Goal: Task Accomplishment & Management: Manage account settings

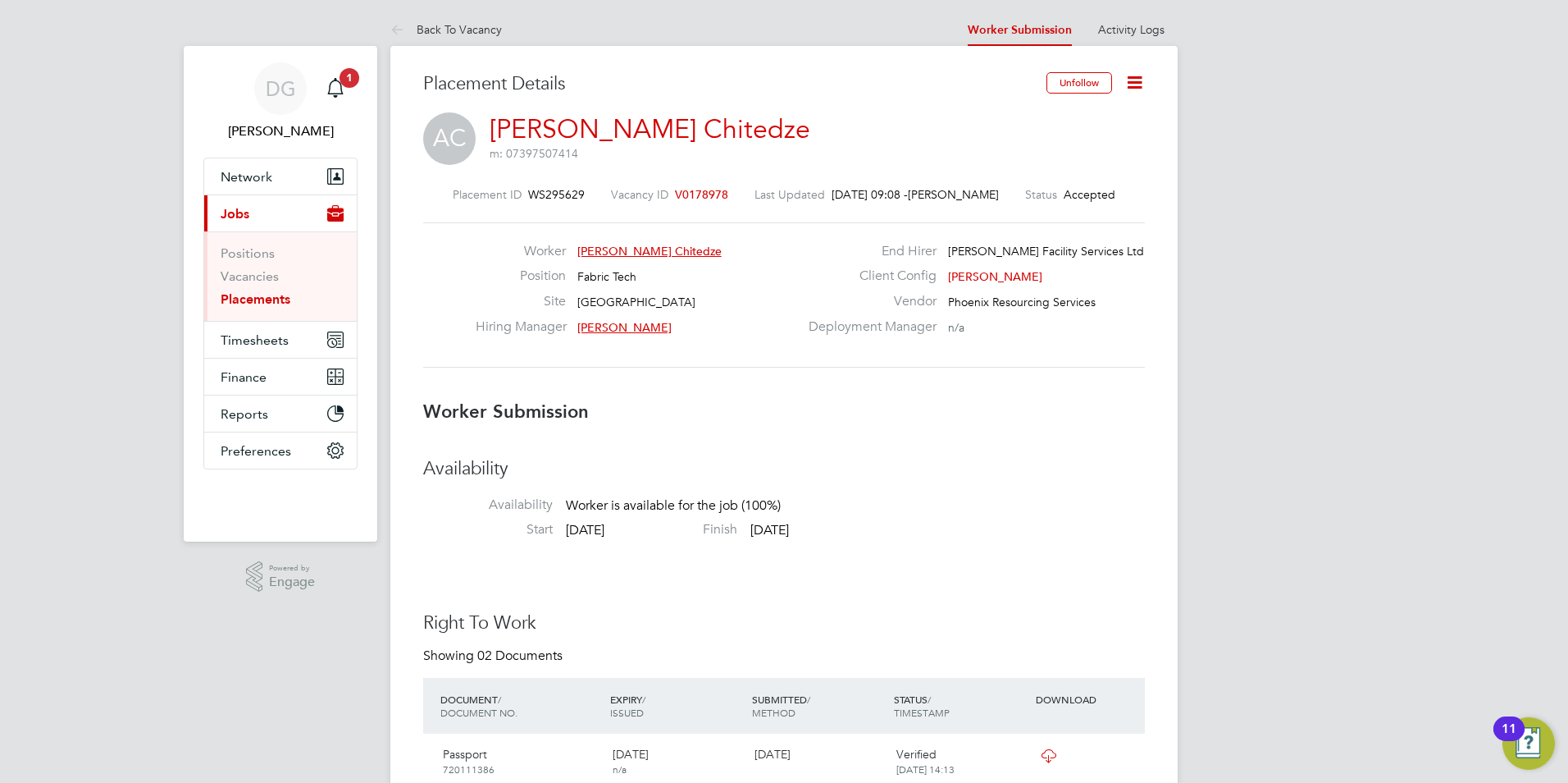
click at [1135, 75] on icon at bounding box center [1134, 83] width 21 height 21
click at [1036, 193] on li "Confirm" at bounding box center [1066, 200] width 152 height 23
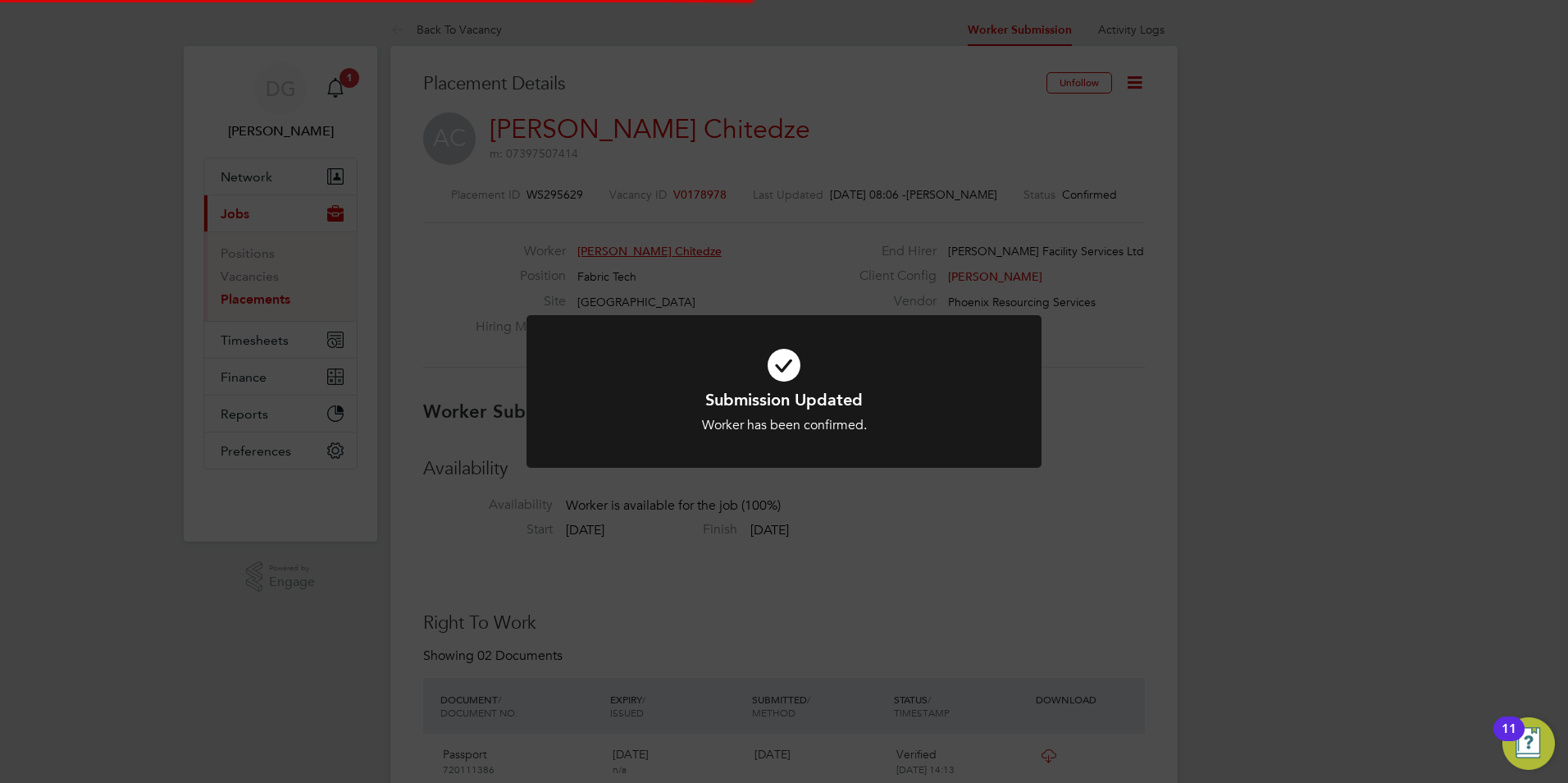
scroll to position [8, 8]
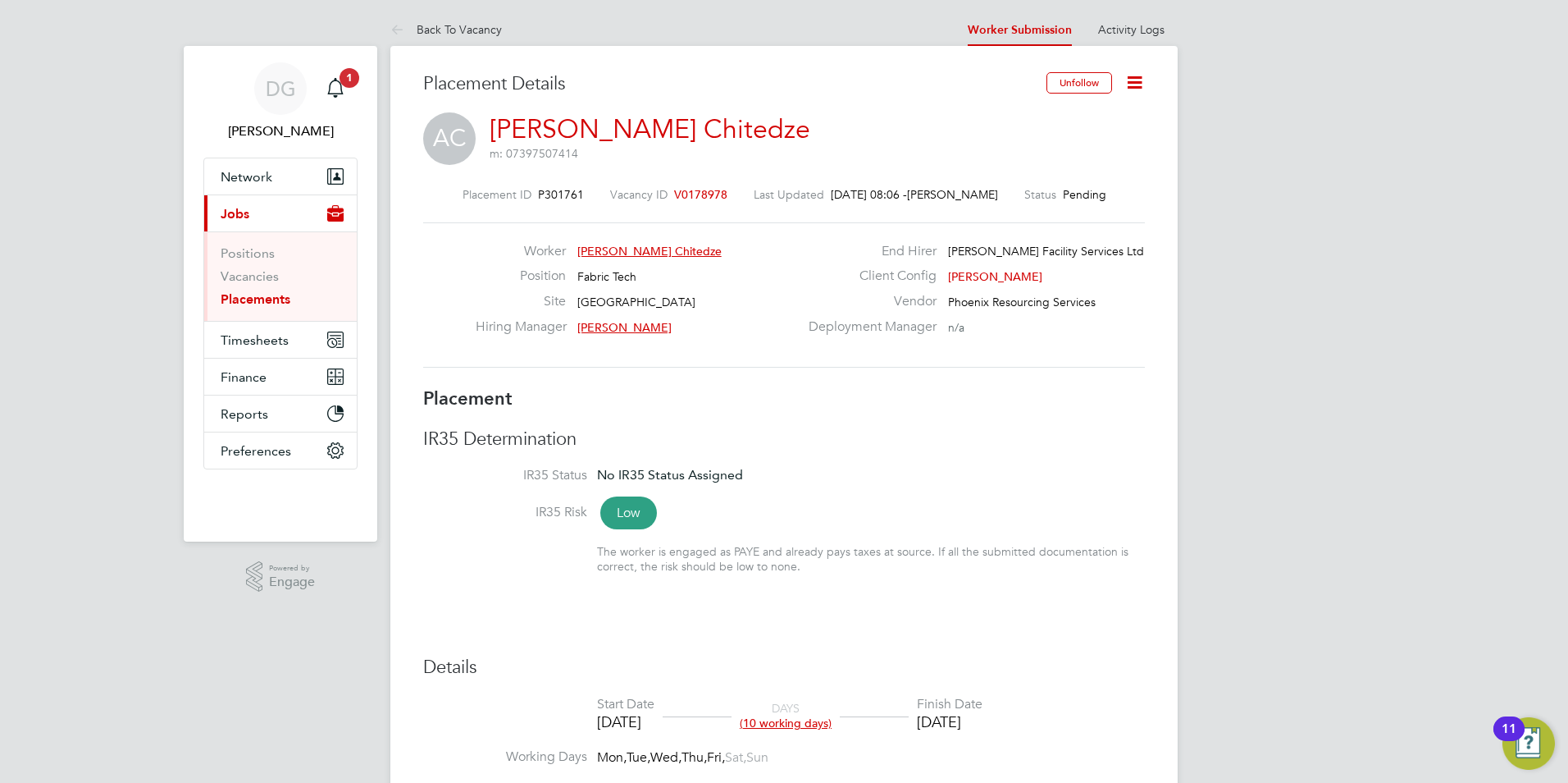
click at [1132, 83] on icon at bounding box center [1134, 83] width 21 height 21
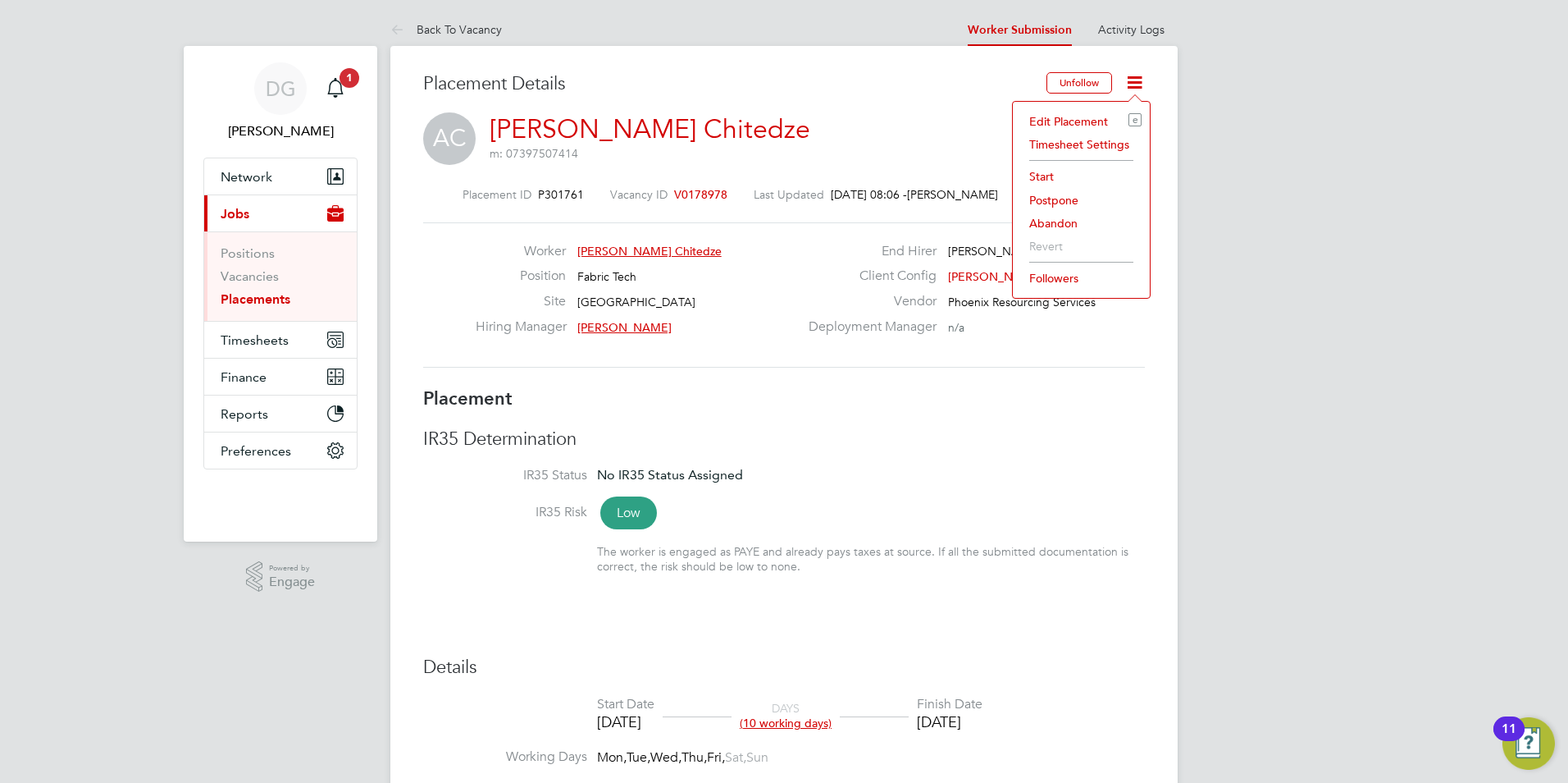
click at [1038, 173] on li "Start" at bounding box center [1081, 176] width 121 height 23
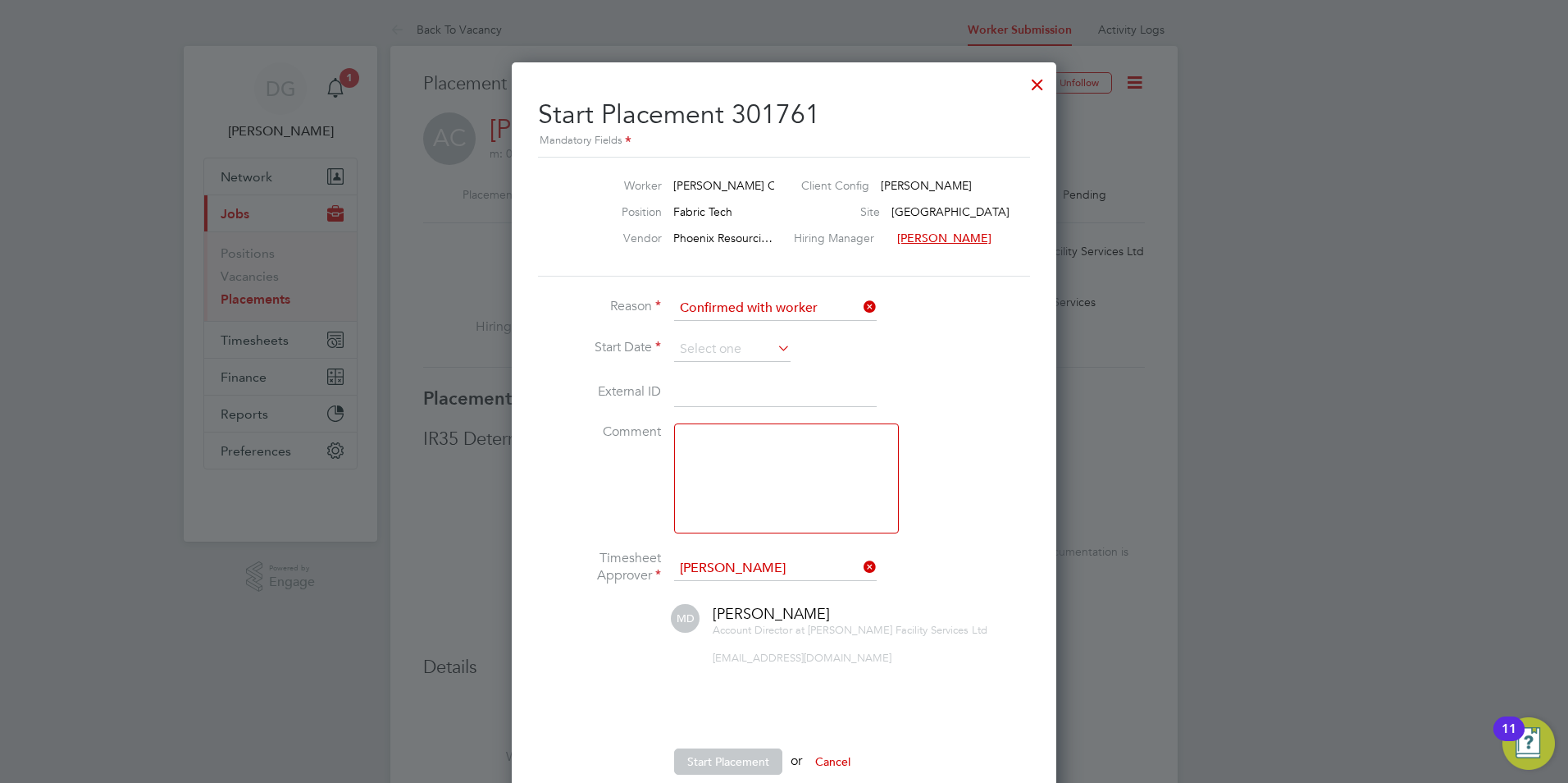
click at [774, 349] on icon at bounding box center [774, 348] width 0 height 23
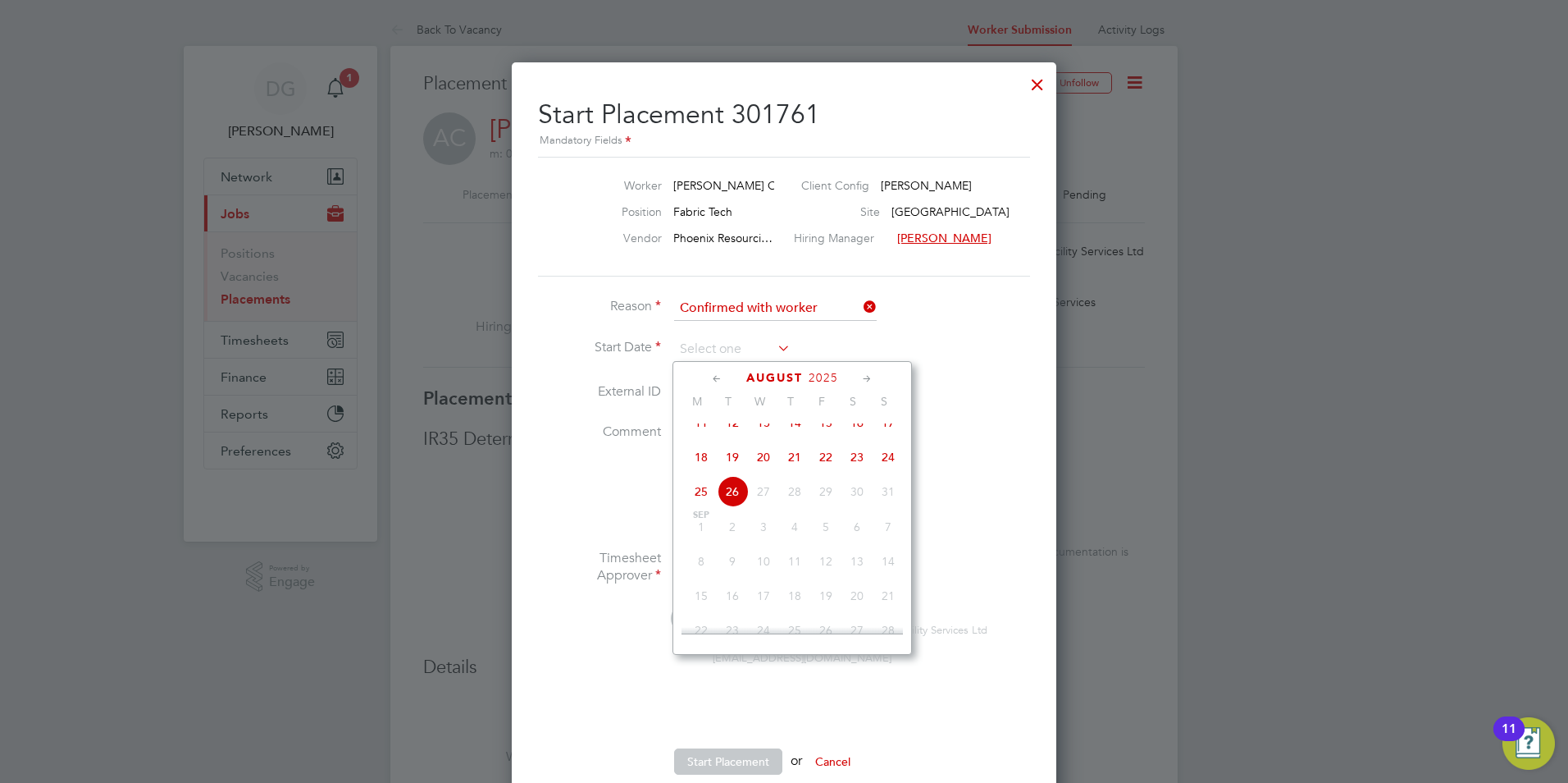
click at [703, 472] on span "18" at bounding box center [700, 457] width 31 height 31
type input "18 Aug 2025"
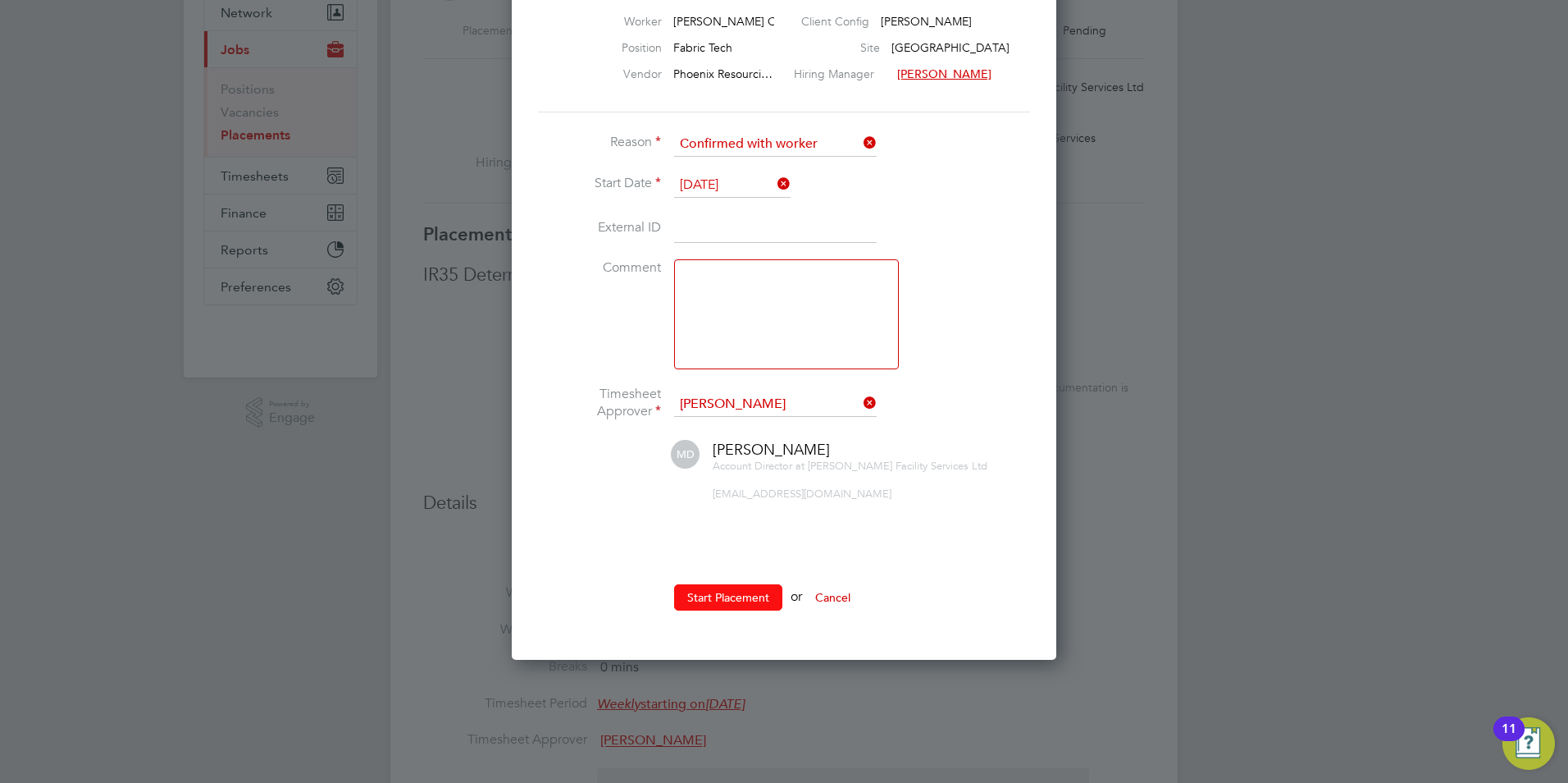
click at [725, 592] on button "Start Placement" at bounding box center [727, 597] width 108 height 26
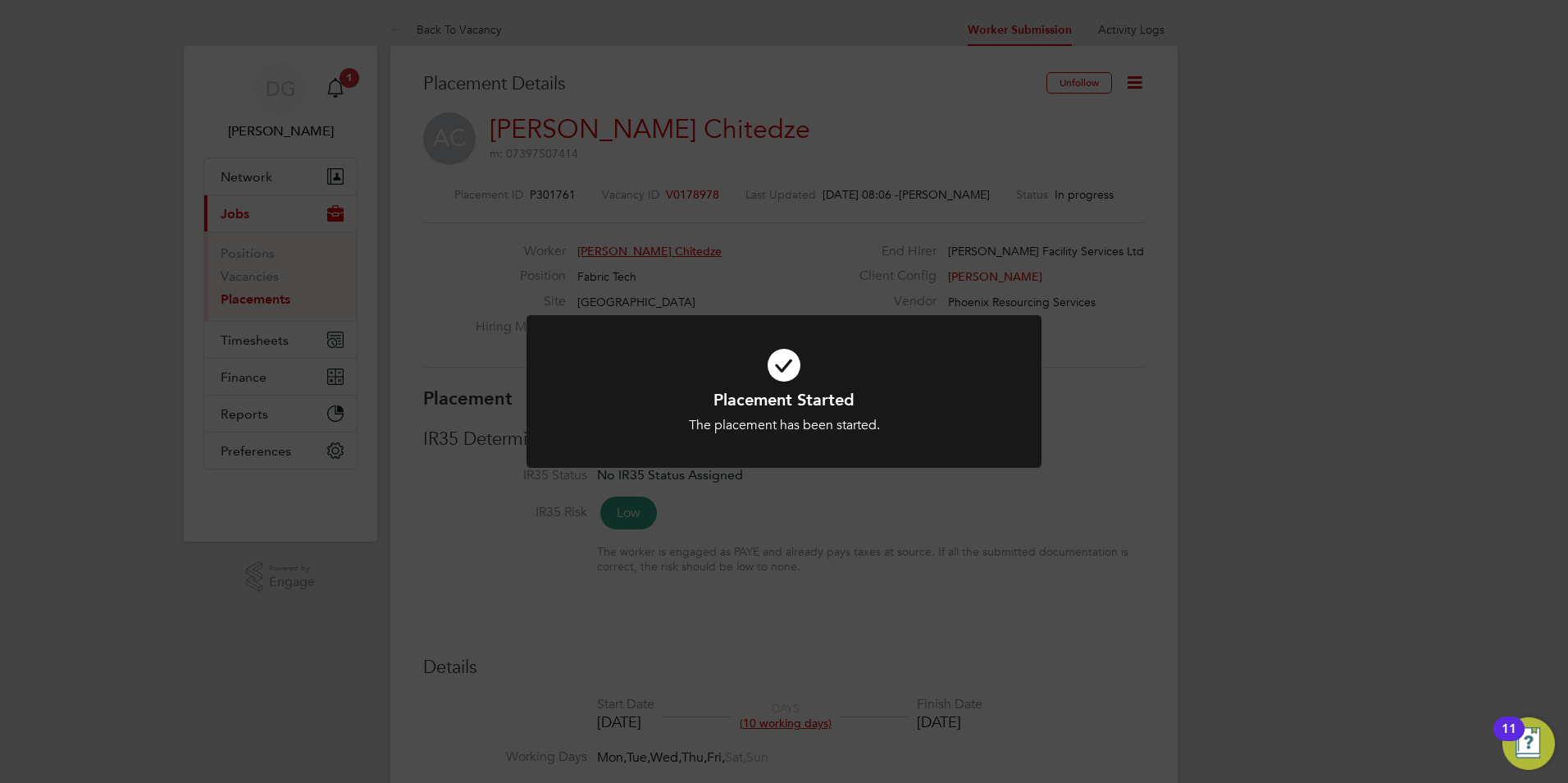
click at [1249, 489] on div "Placement Started The placement has been started. Cancel Okay" at bounding box center [784, 391] width 1568 height 783
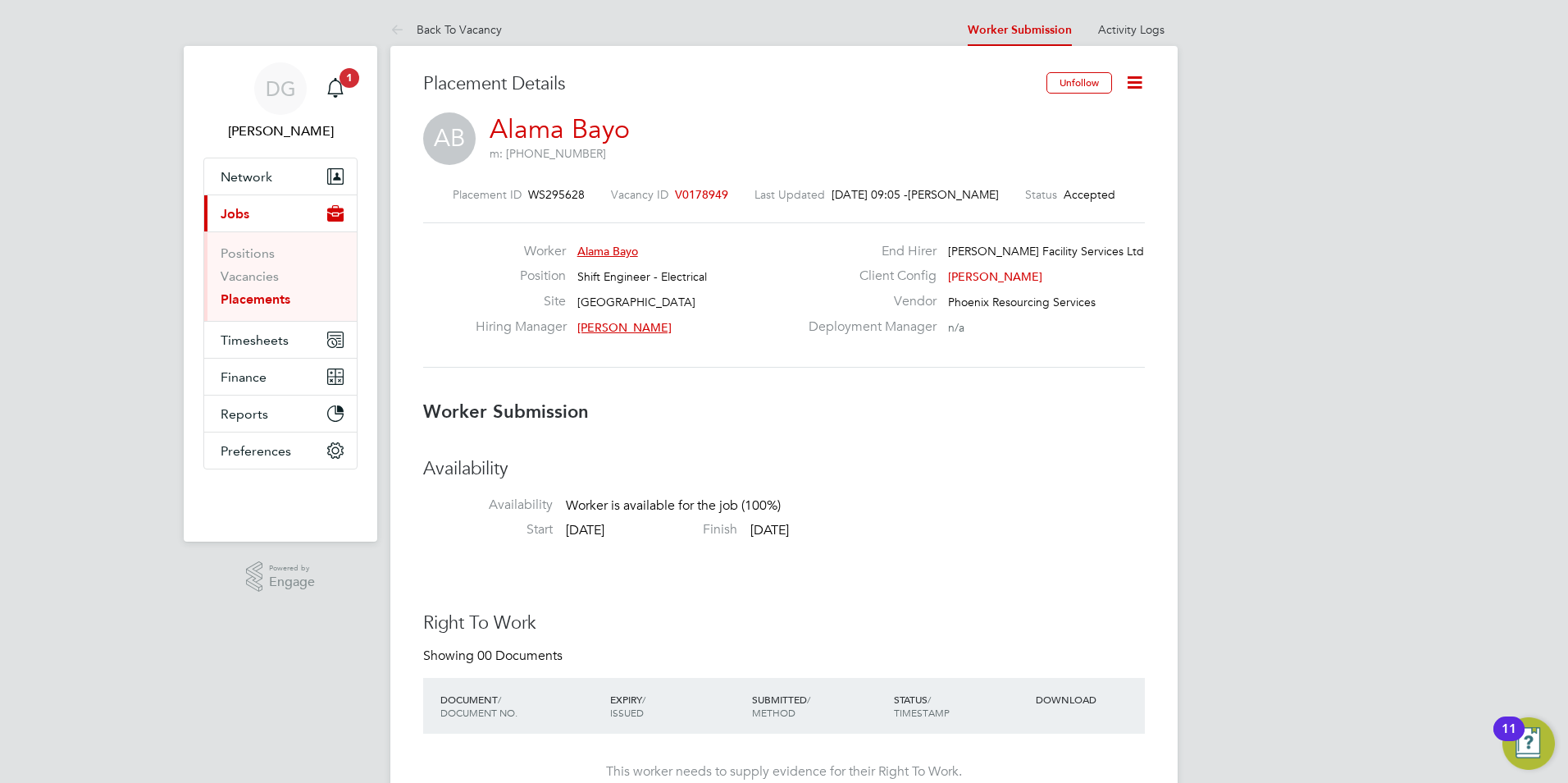
click at [1124, 84] on icon at bounding box center [1134, 83] width 21 height 21
click at [1020, 194] on li "Confirm" at bounding box center [1066, 200] width 152 height 23
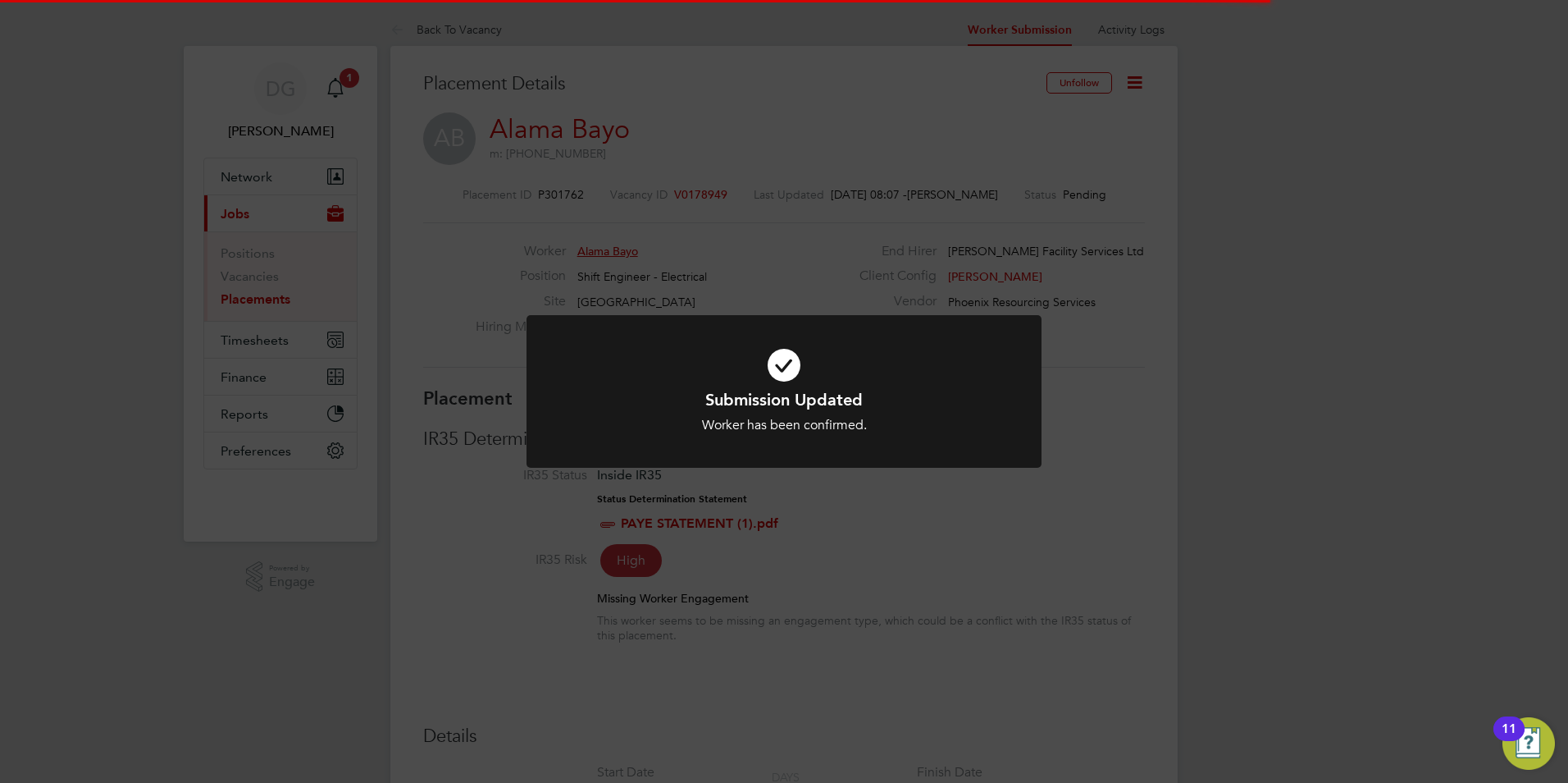
scroll to position [8, 8]
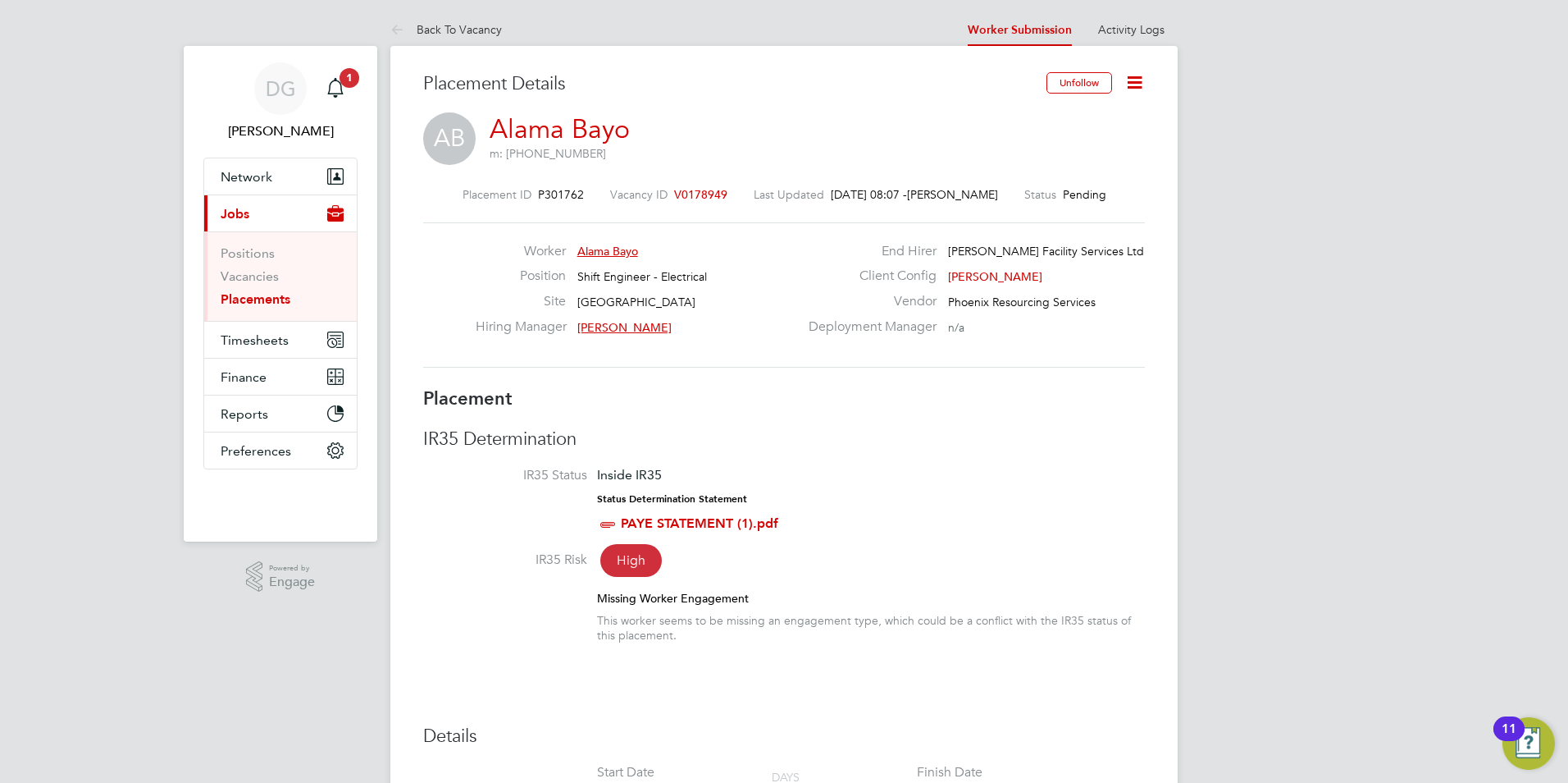
click at [1142, 84] on icon at bounding box center [1134, 83] width 21 height 21
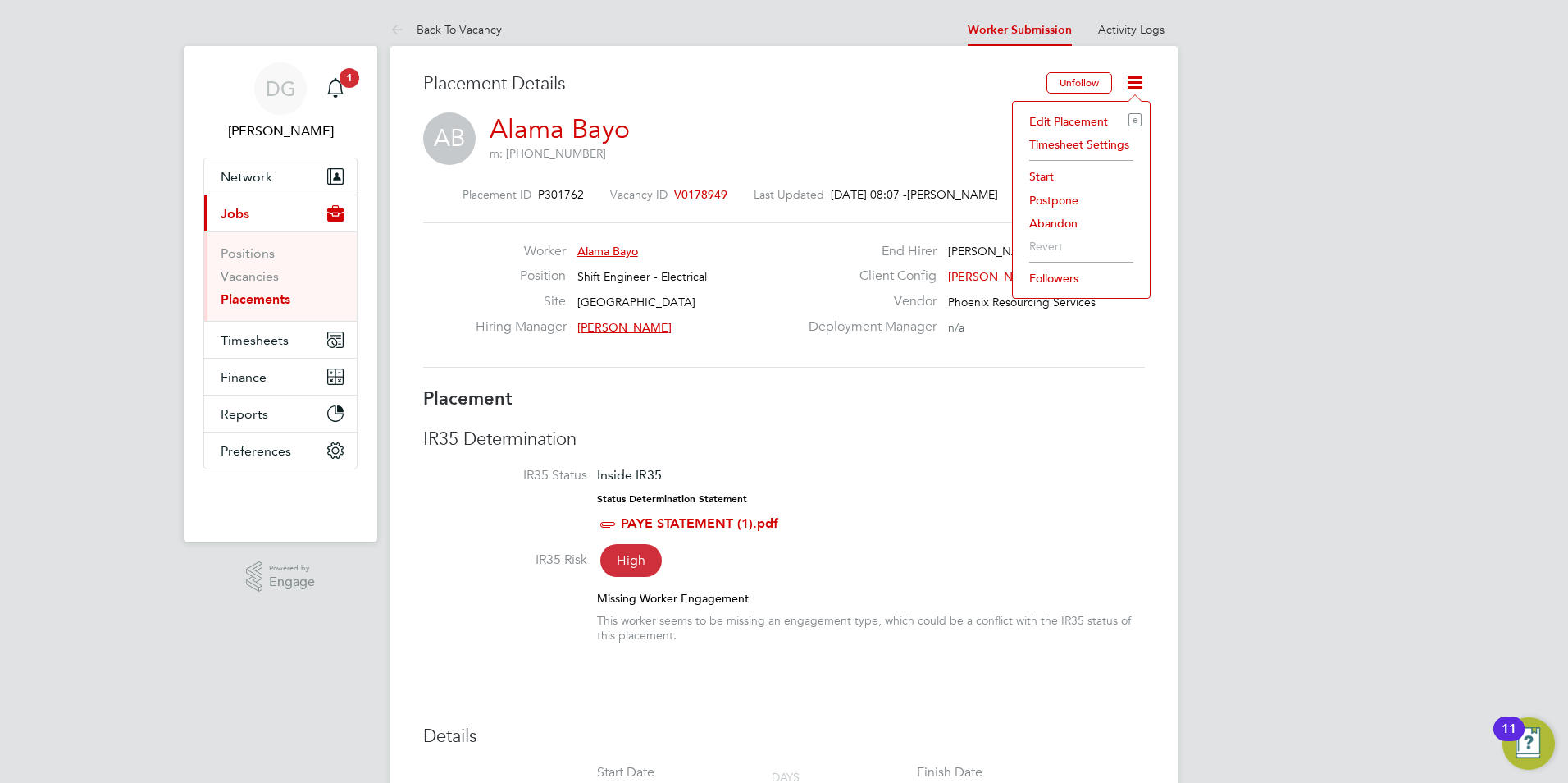
click at [1052, 176] on li "Start" at bounding box center [1081, 176] width 121 height 23
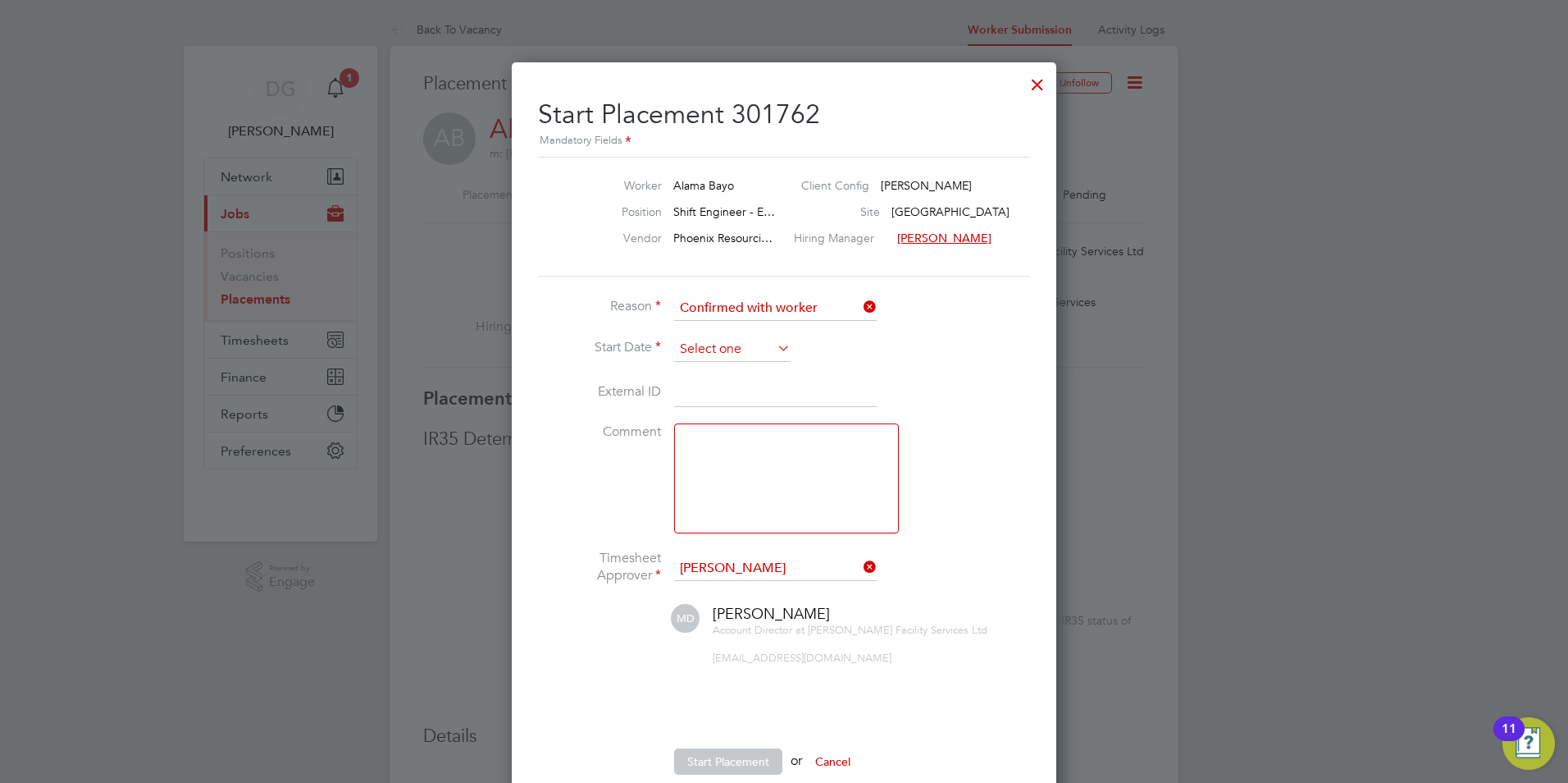
click at [704, 344] on input at bounding box center [732, 350] width 116 height 24
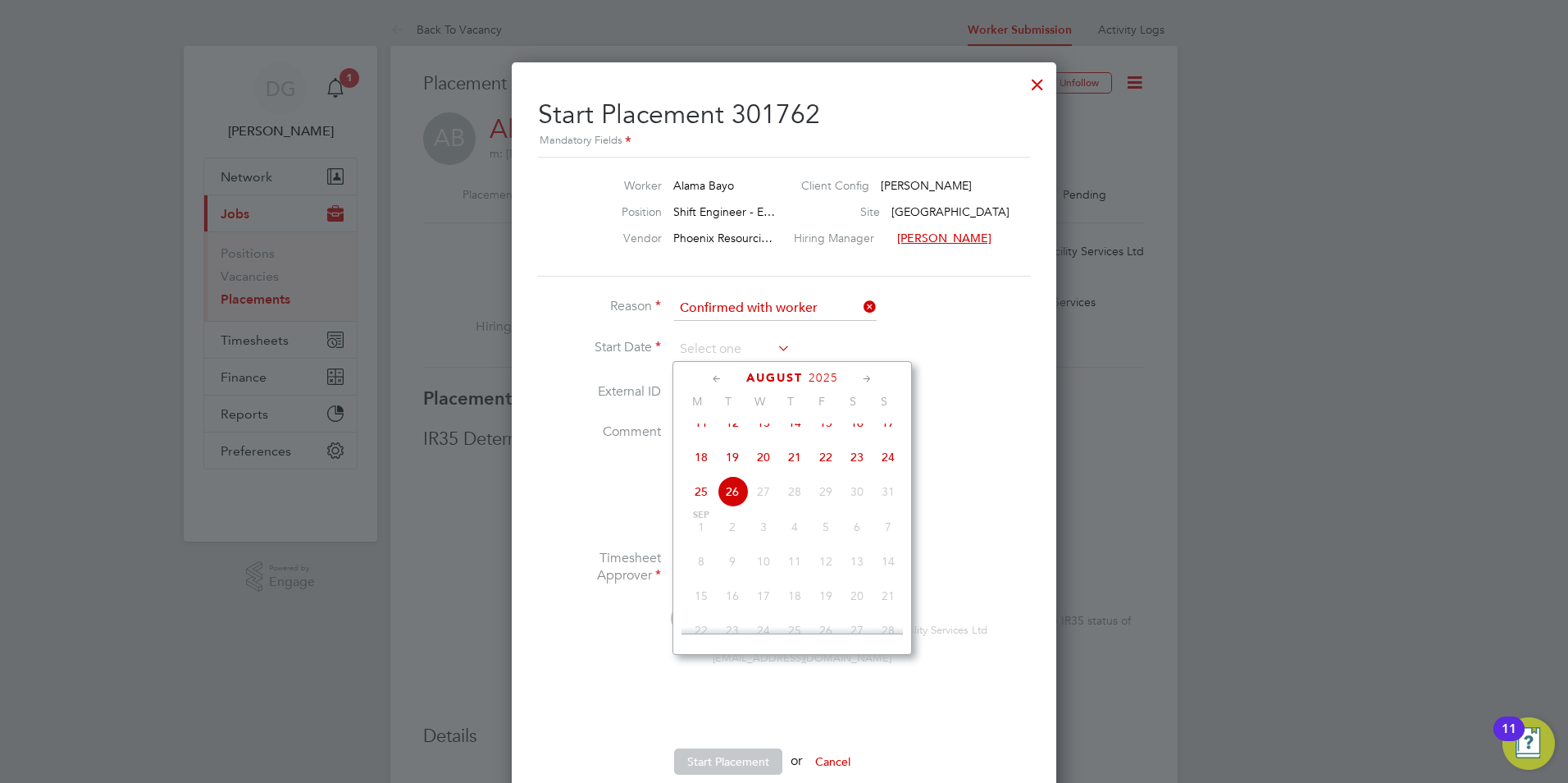
click at [695, 502] on span "25" at bounding box center [700, 490] width 31 height 31
type input "25 Aug 2025"
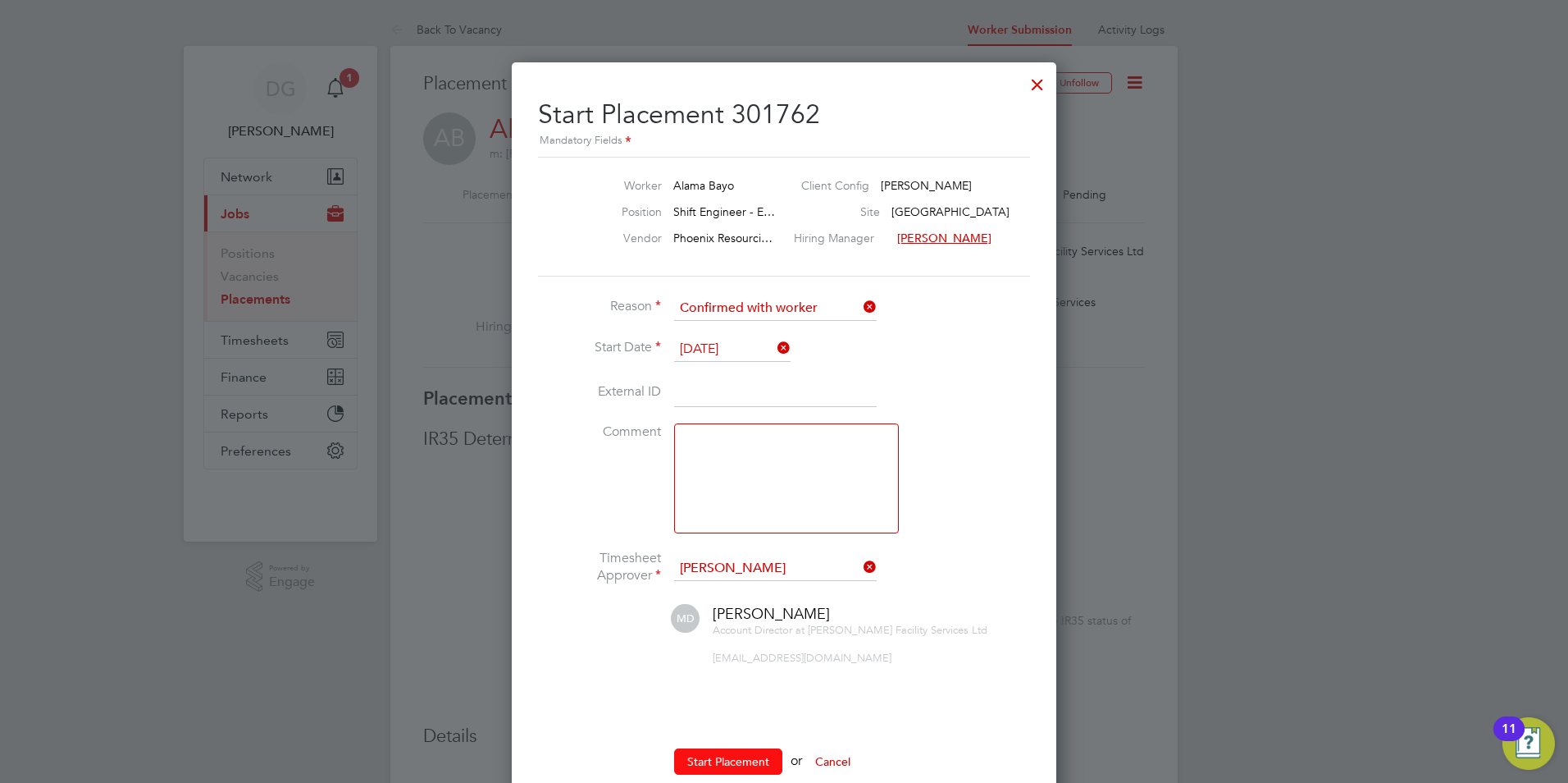
click at [704, 758] on button "Start Placement" at bounding box center [727, 761] width 108 height 26
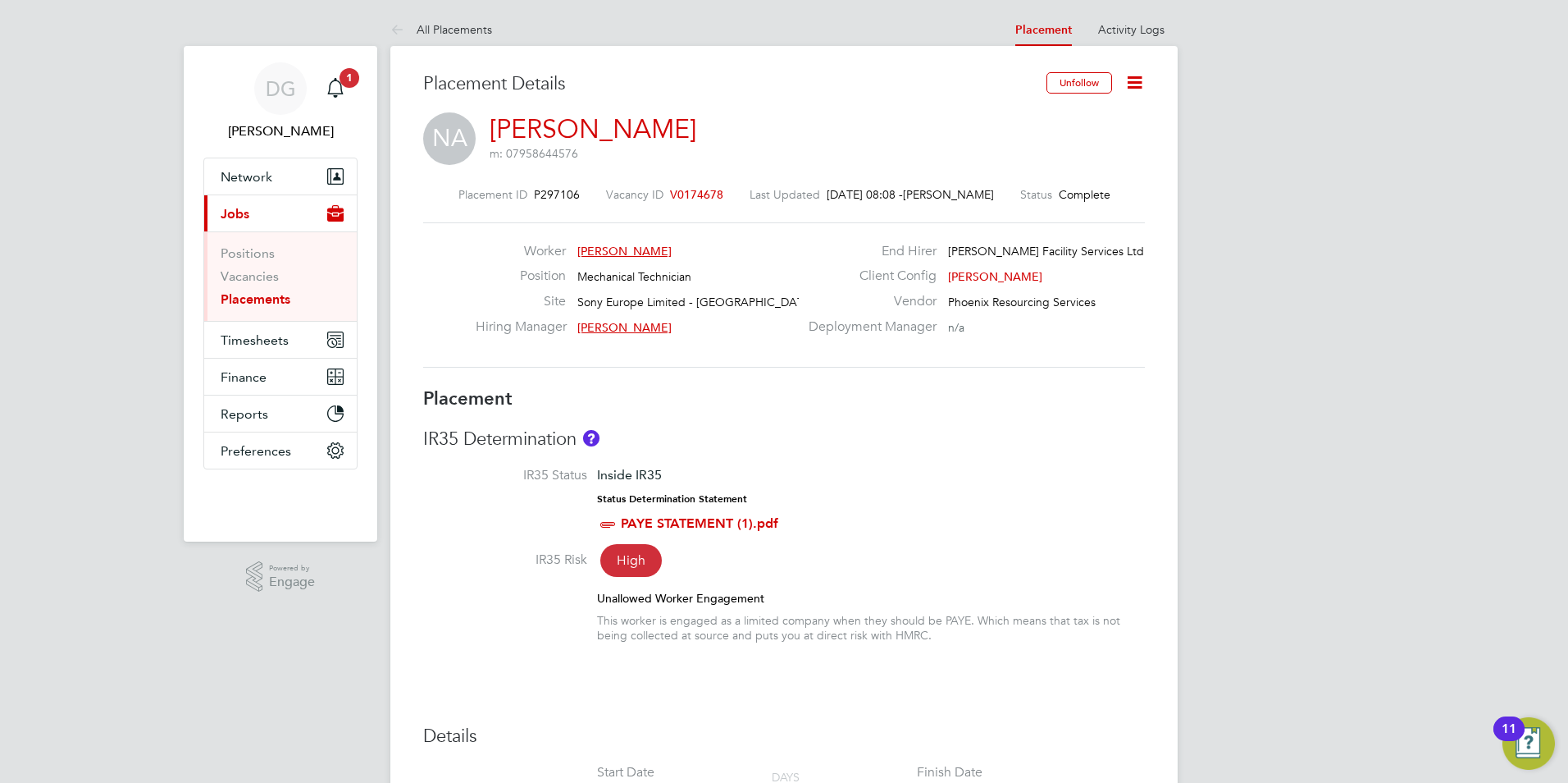
click at [1130, 93] on icon at bounding box center [1134, 83] width 21 height 21
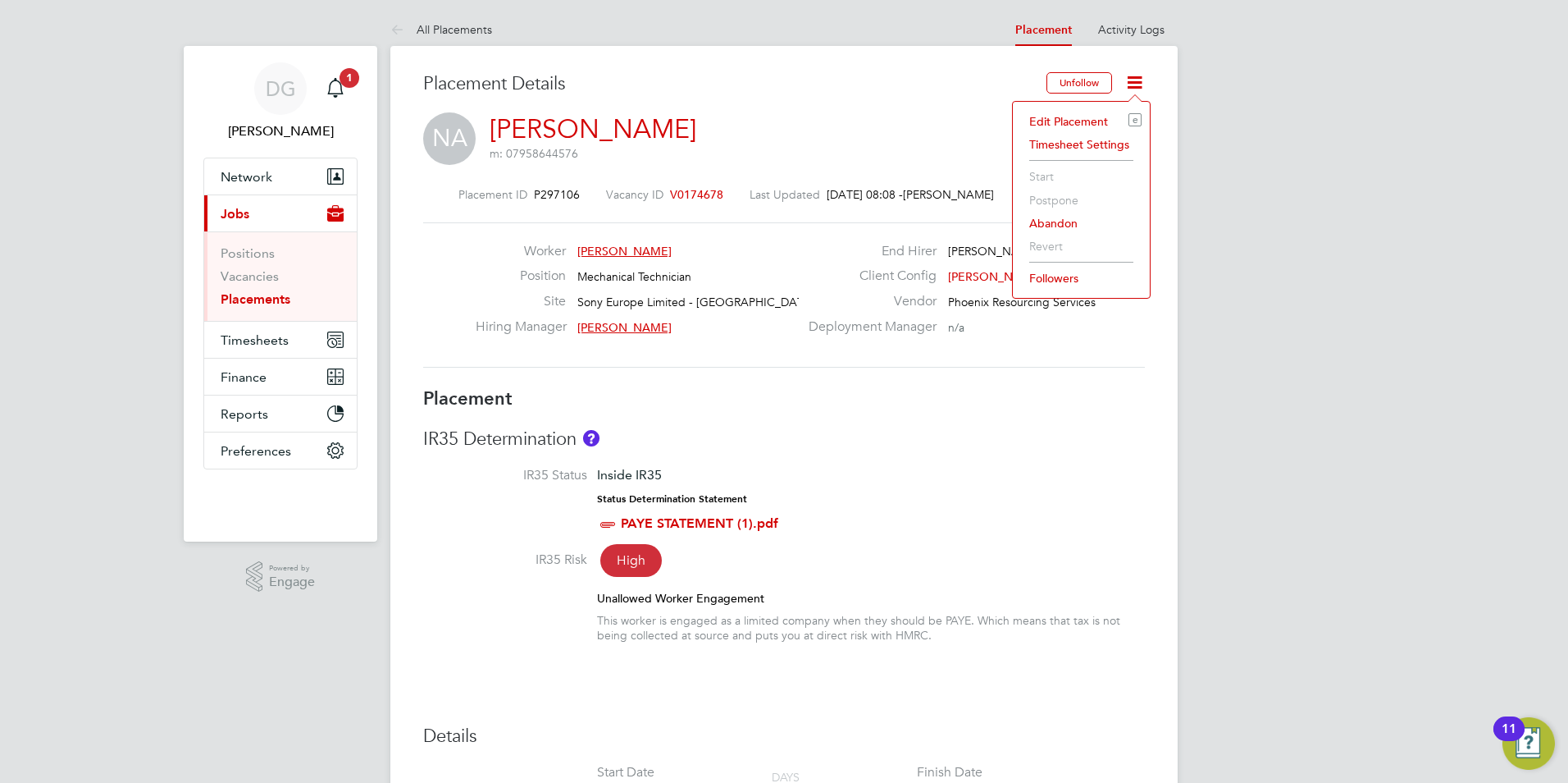
click at [1132, 82] on icon at bounding box center [1134, 83] width 21 height 21
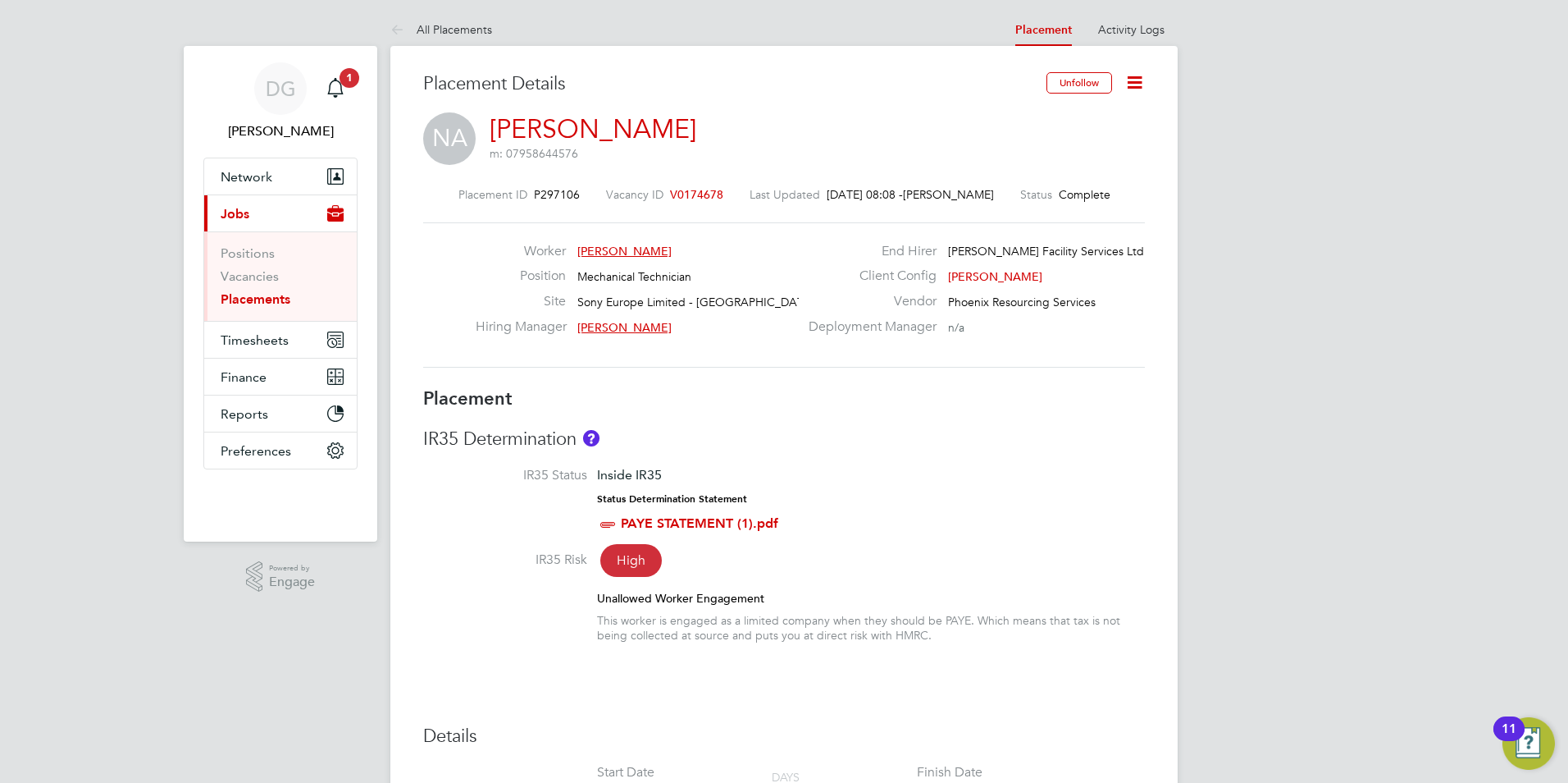
click at [1132, 82] on icon at bounding box center [1134, 83] width 21 height 21
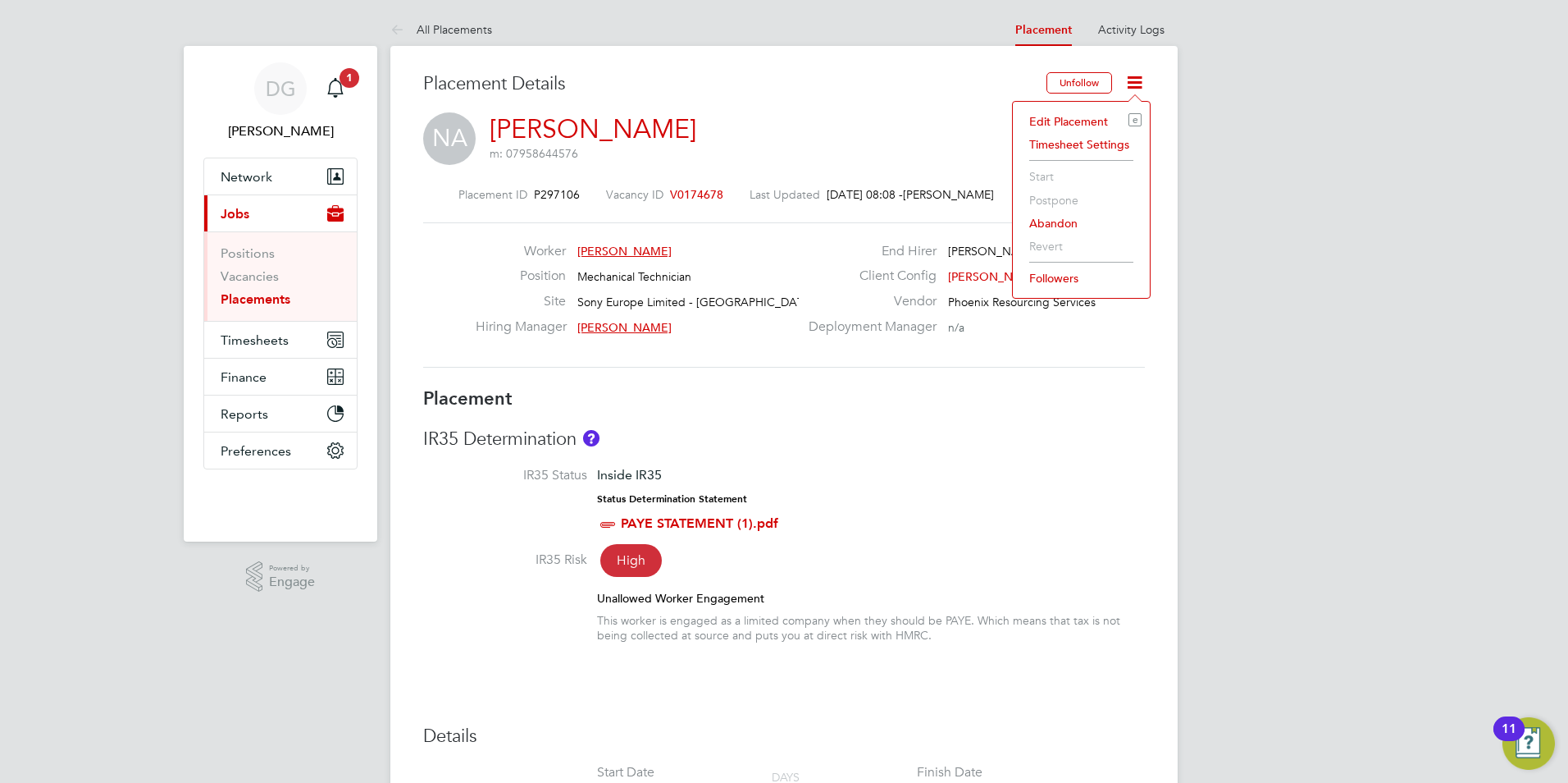
click at [1086, 128] on li "Edit Placement e" at bounding box center [1081, 121] width 121 height 23
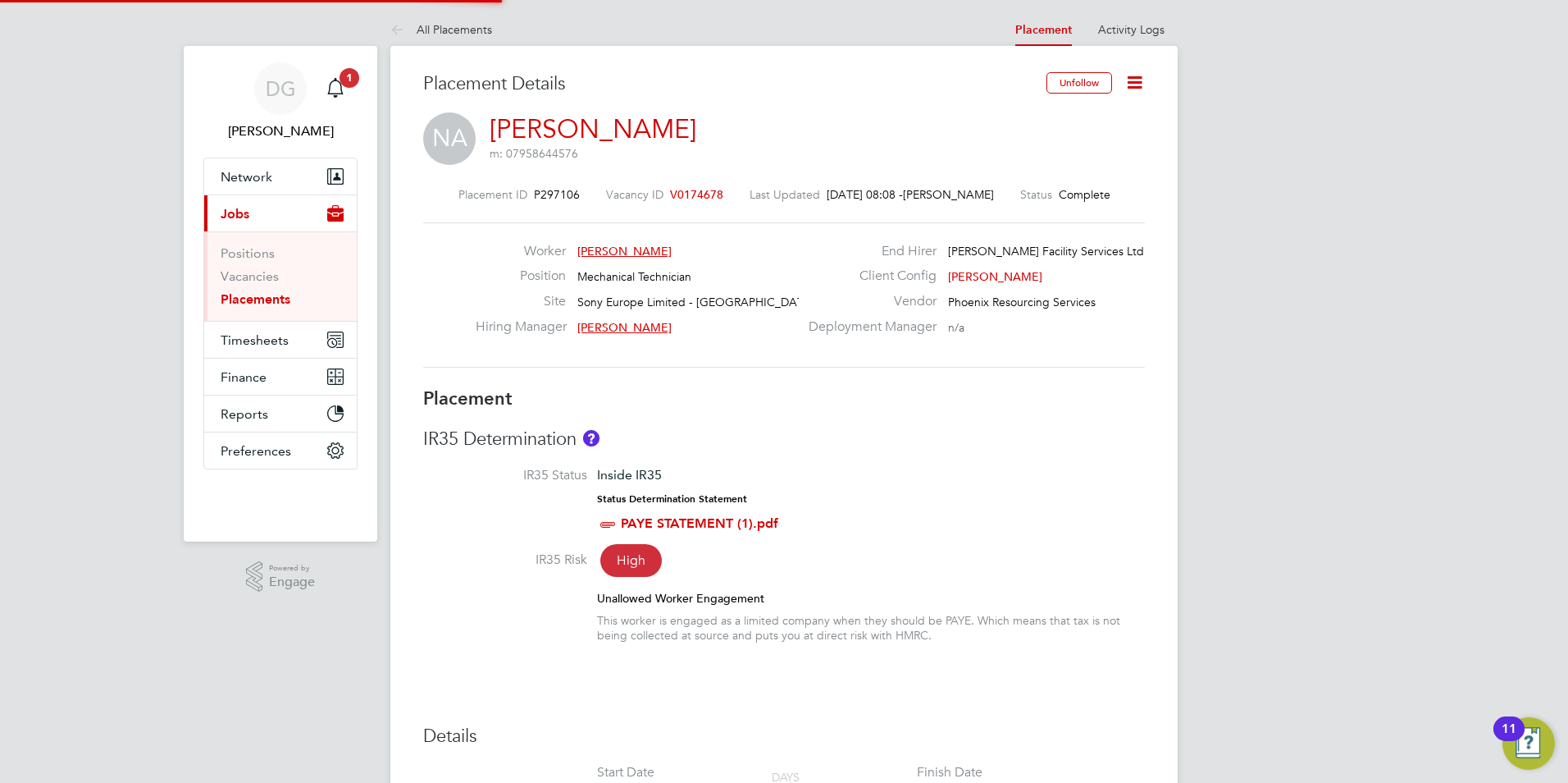
type input "[PERSON_NAME]"
type input "[DATE]"
type input "08:00"
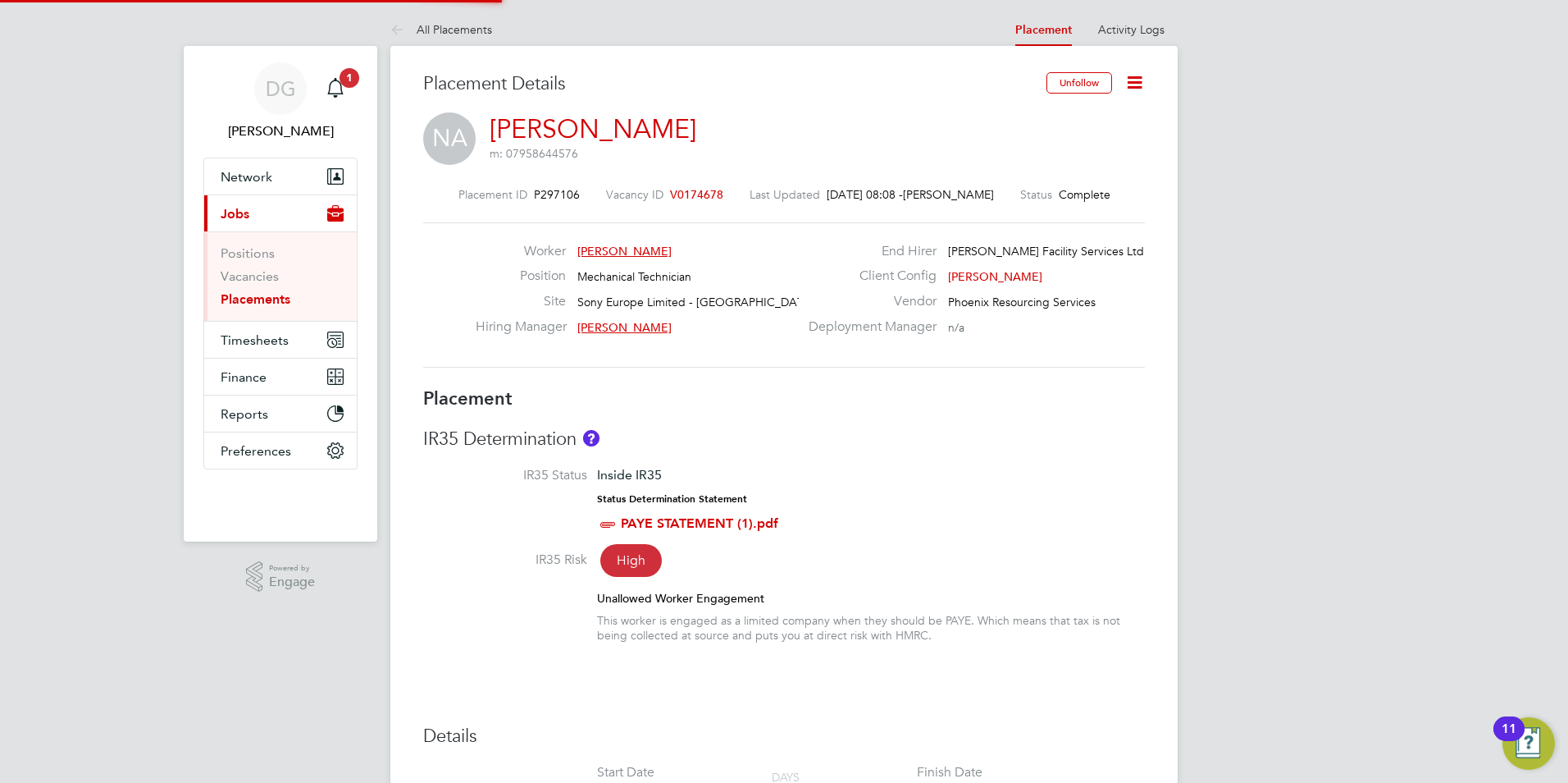
type input "18:00"
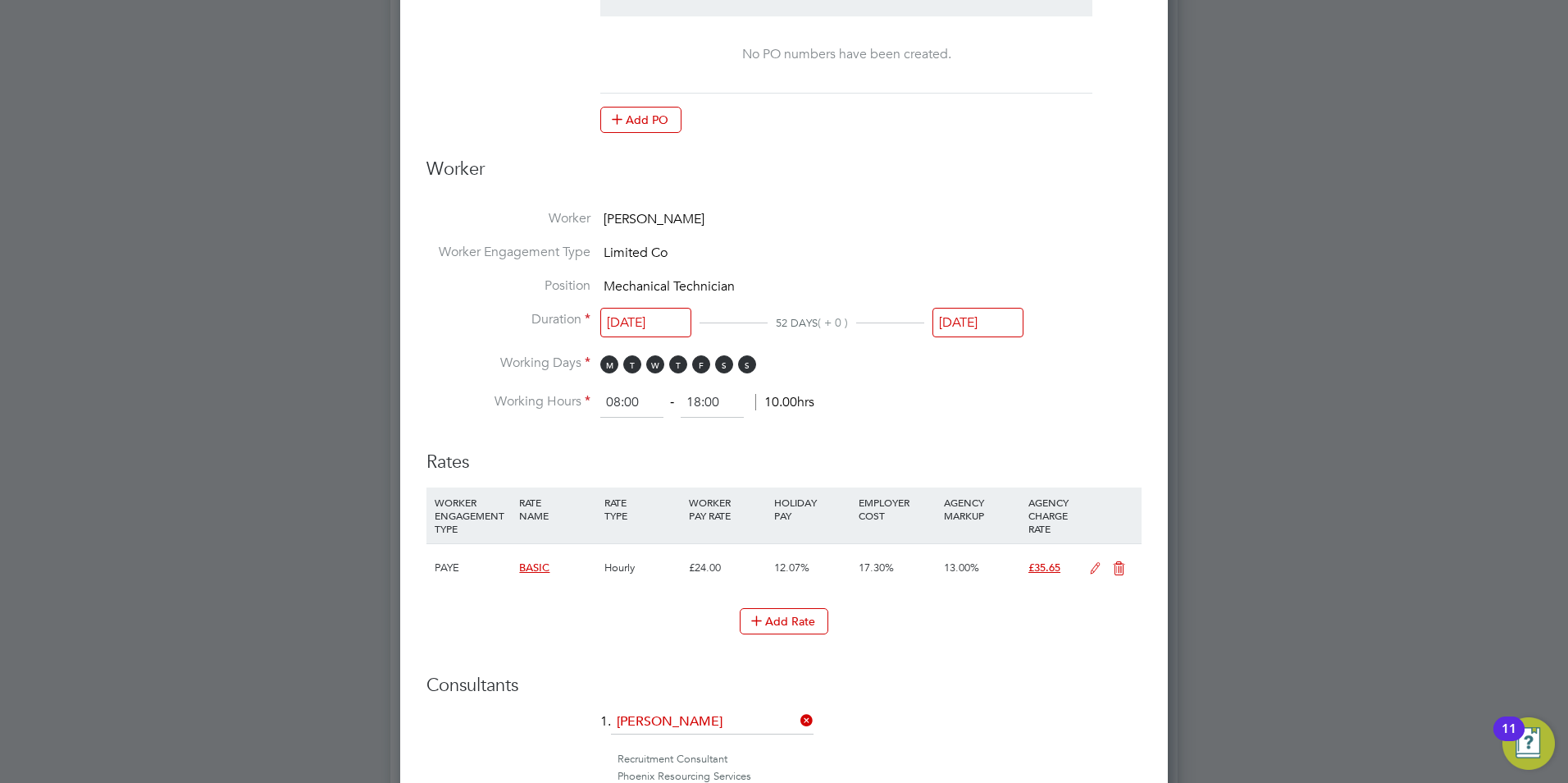
click at [978, 324] on input "[DATE]" at bounding box center [978, 323] width 91 height 30
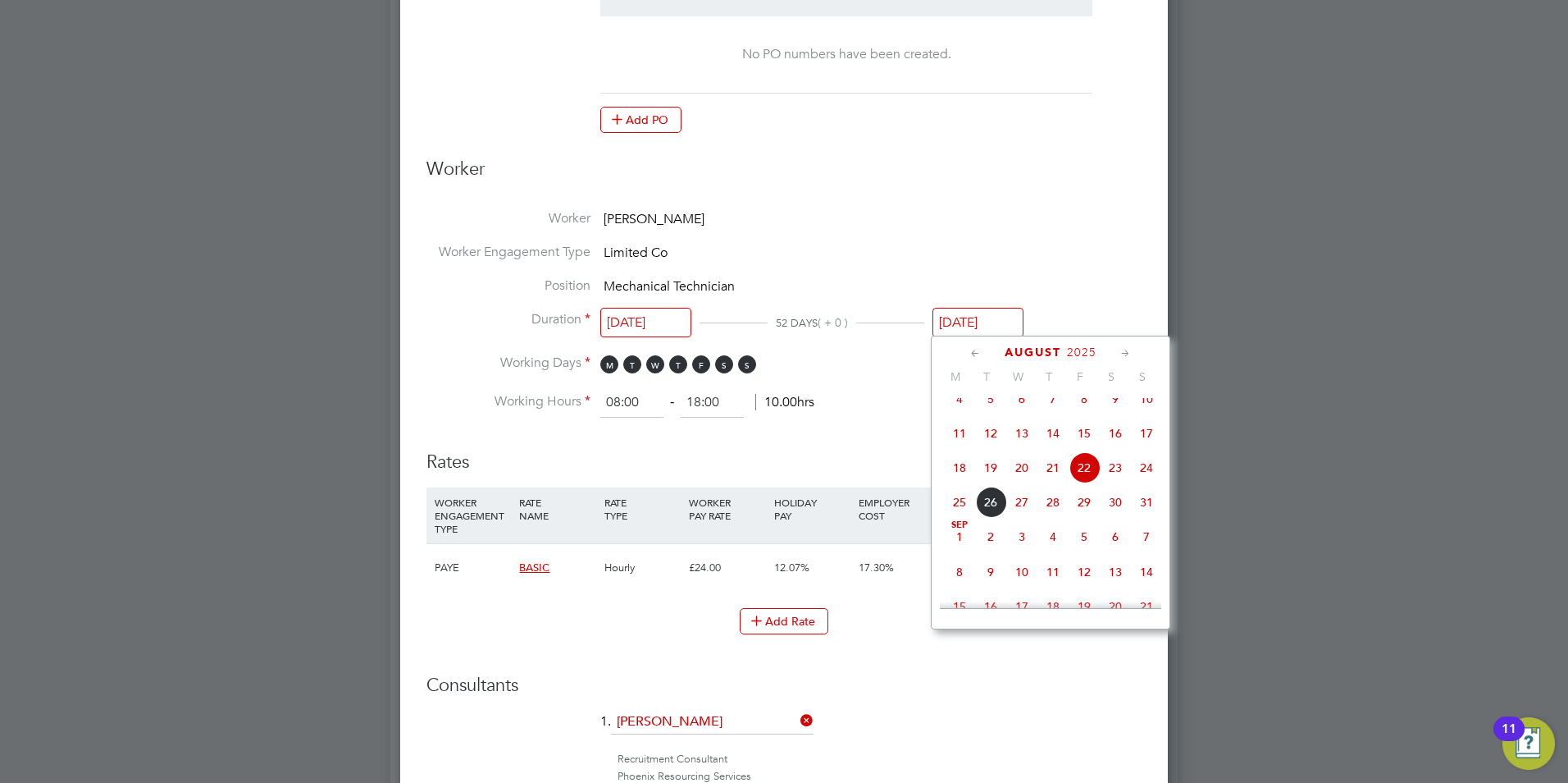
click at [1088, 552] on span "5" at bounding box center [1083, 536] width 31 height 31
type input "[DATE]"
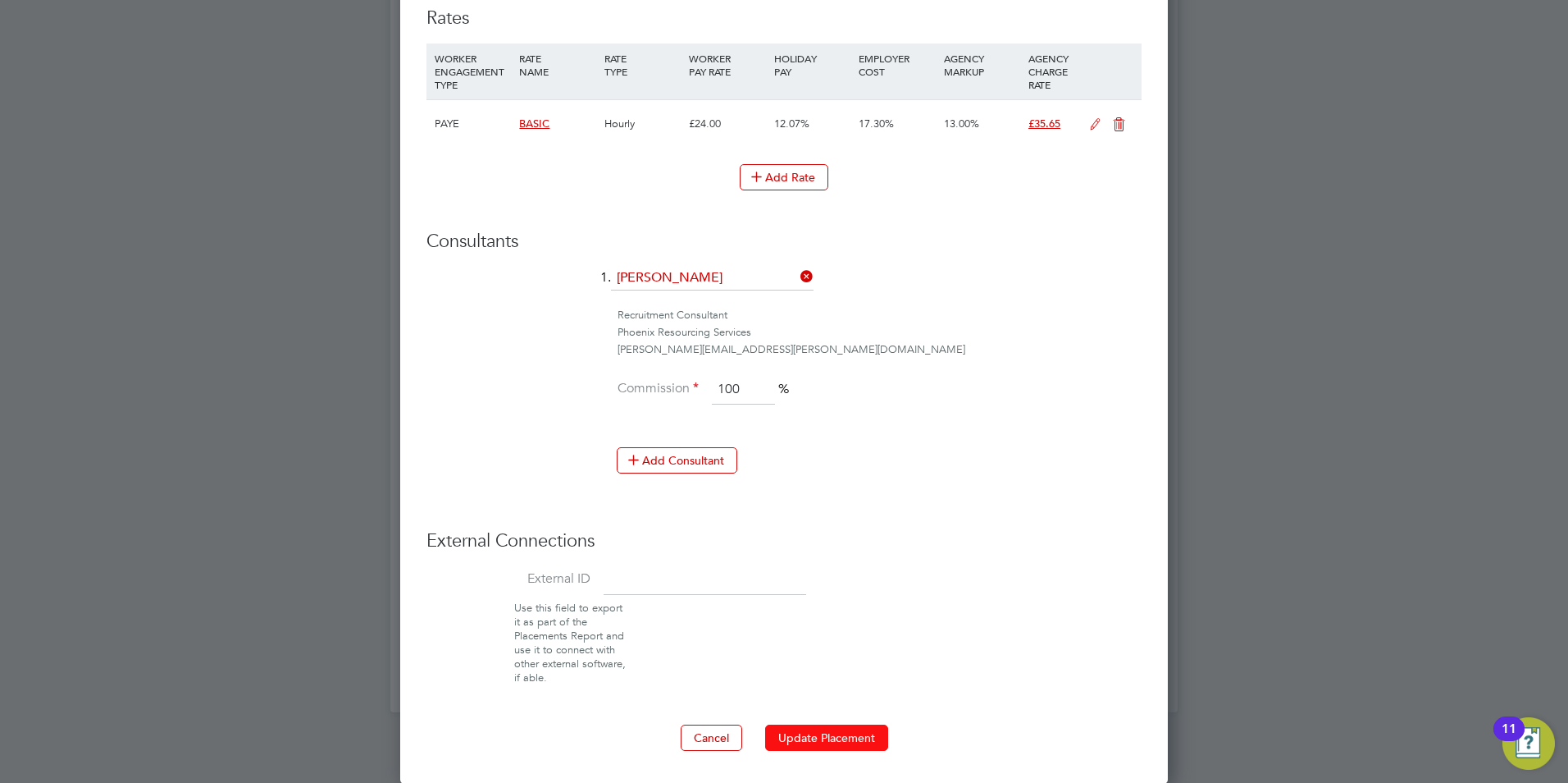
click at [816, 736] on button "Update Placement" at bounding box center [826, 737] width 123 height 26
